Goal: Check status

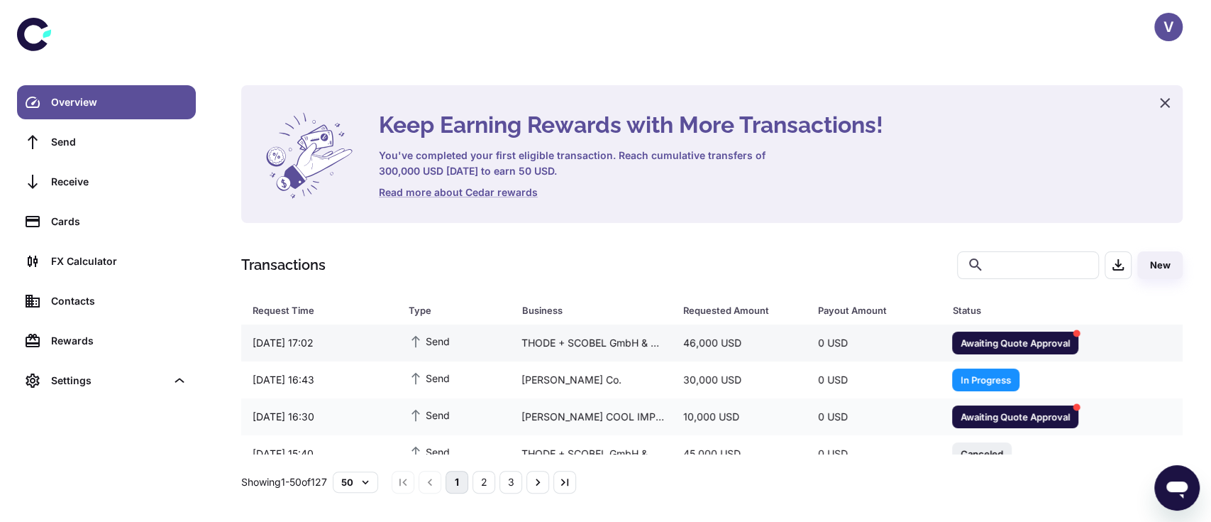
click at [1027, 344] on span "Awaiting Quote Approval" at bounding box center [1015, 342] width 126 height 14
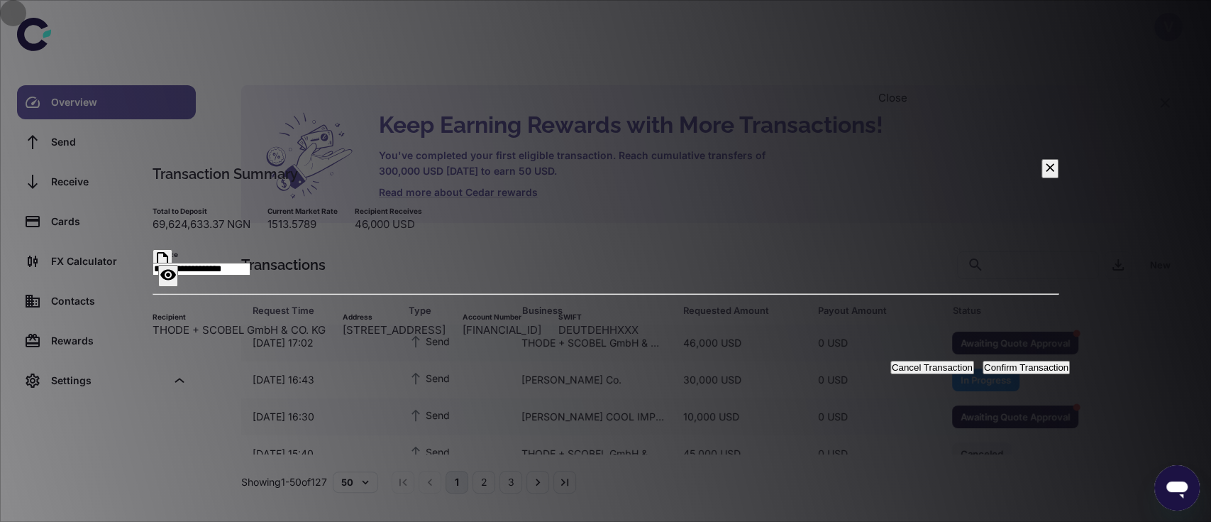
click at [1042, 159] on button "button" at bounding box center [1050, 168] width 17 height 19
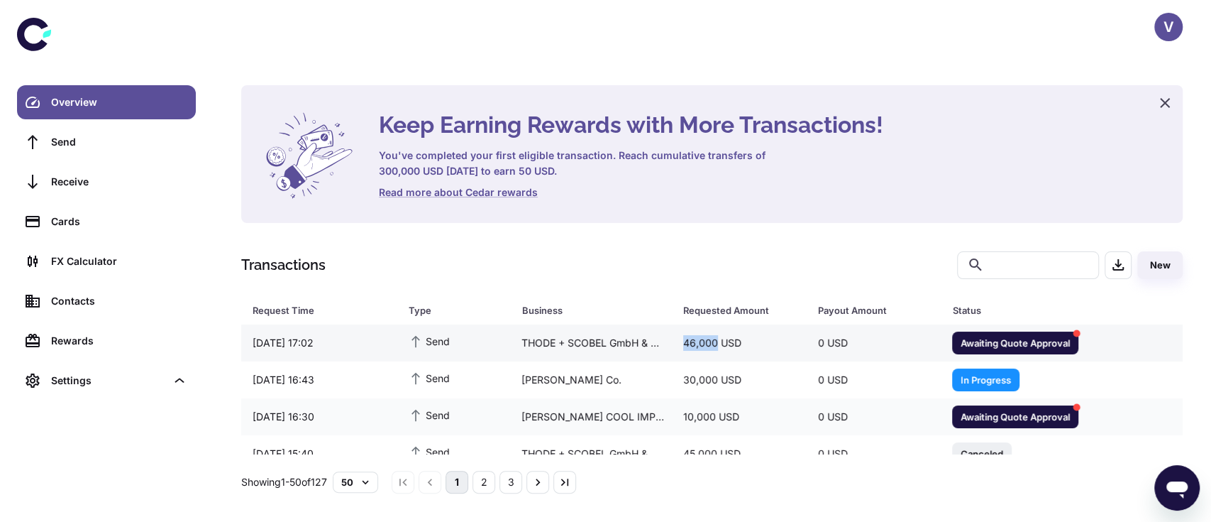
drag, startPoint x: 683, startPoint y: 344, endPoint x: 714, endPoint y: 345, distance: 30.5
click at [714, 345] on div "46,000 USD" at bounding box center [739, 342] width 135 height 27
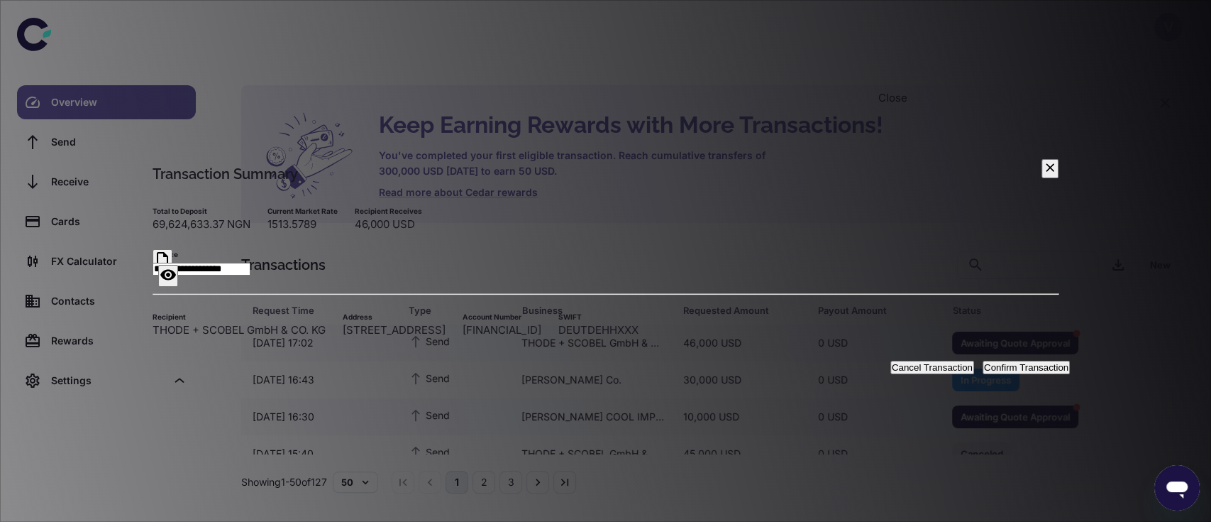
click at [888, 91] on div "Close" at bounding box center [892, 98] width 29 height 16
click at [1043, 160] on icon "button" at bounding box center [1050, 167] width 14 height 14
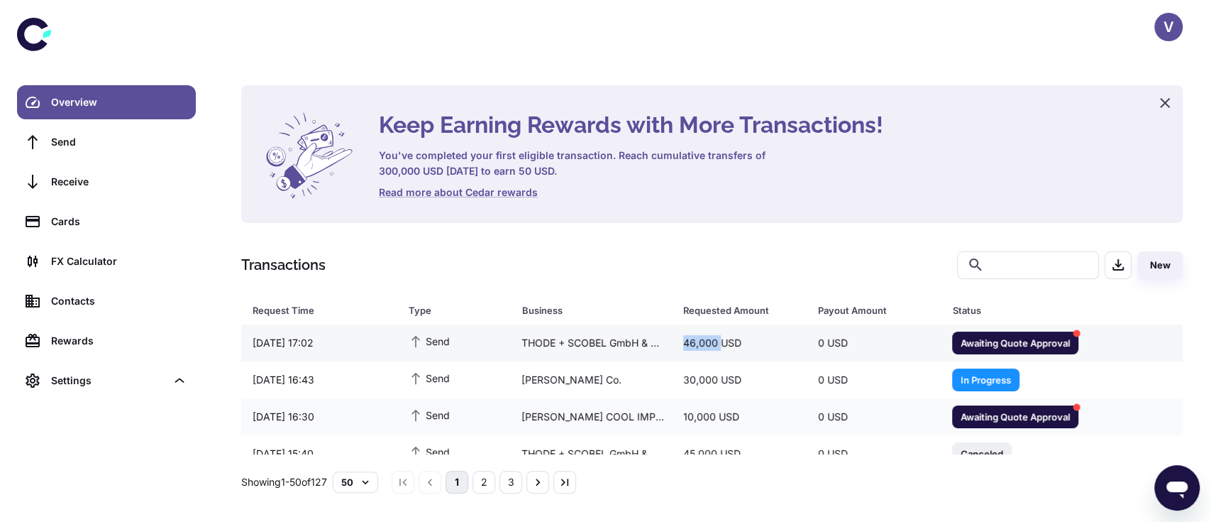
drag, startPoint x: 683, startPoint y: 348, endPoint x: 716, endPoint y: 345, distance: 32.8
click at [716, 345] on div "46,000 USD" at bounding box center [739, 342] width 135 height 27
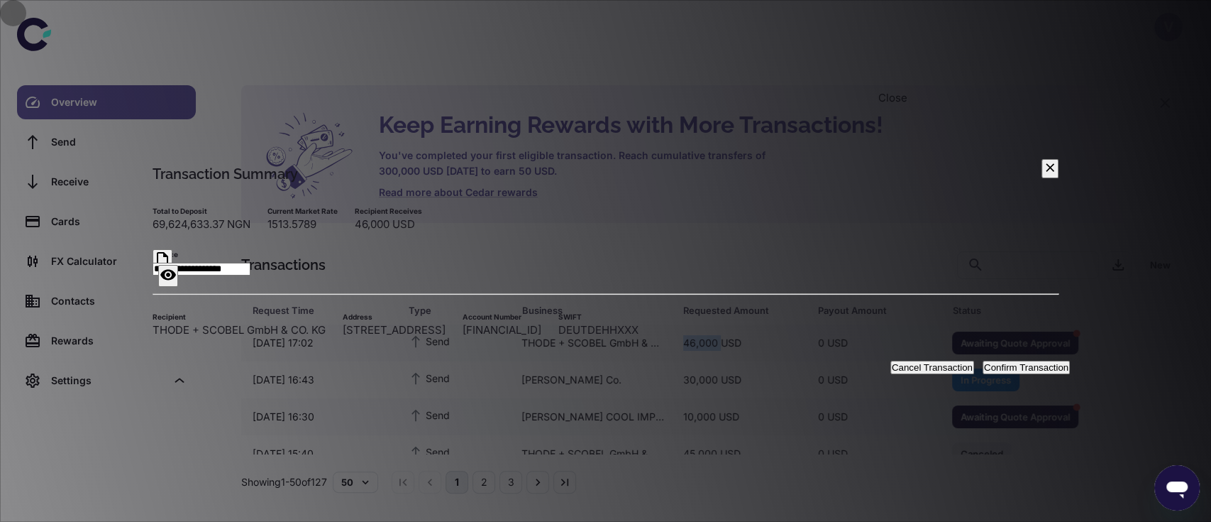
click at [1043, 160] on icon "button" at bounding box center [1050, 167] width 14 height 14
